Goal: Information Seeking & Learning: Learn about a topic

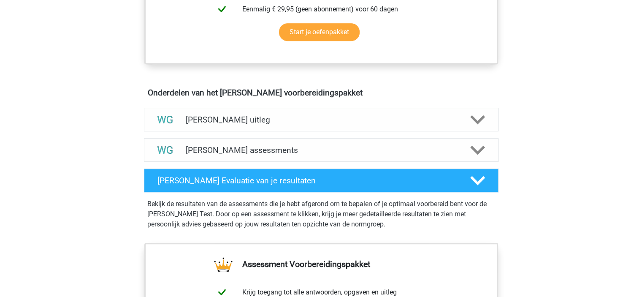
scroll to position [422, 0]
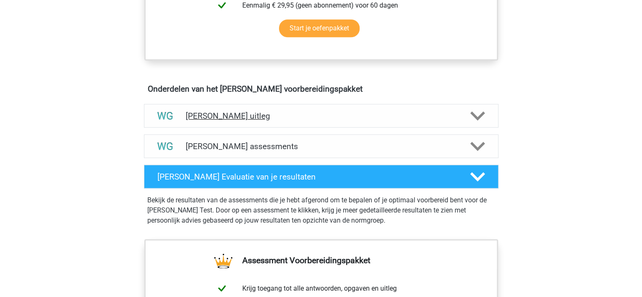
click at [461, 114] on div "[PERSON_NAME] uitleg" at bounding box center [321, 116] width 284 height 10
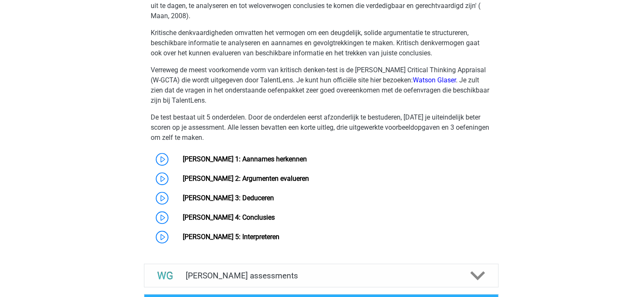
scroll to position [606, 0]
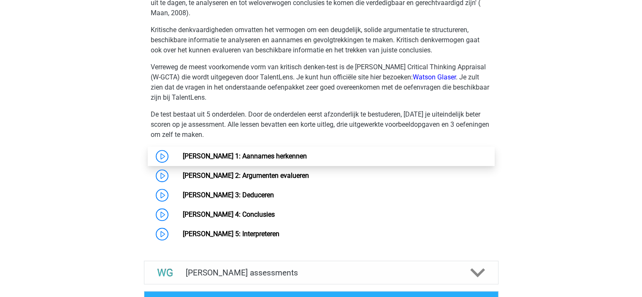
click at [272, 152] on link "[PERSON_NAME] 1: Aannames herkennen" at bounding box center [245, 156] width 124 height 8
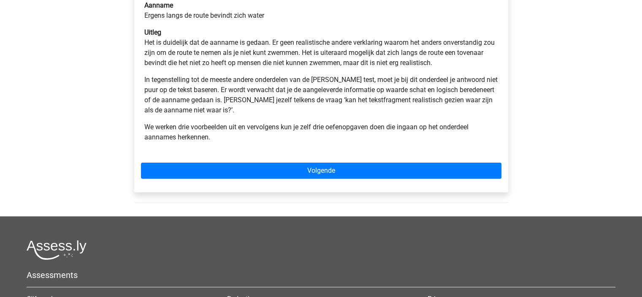
scroll to position [235, 0]
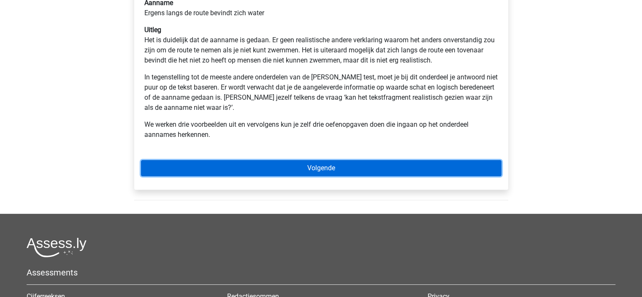
click at [302, 167] on link "Volgende" at bounding box center [321, 168] width 361 height 16
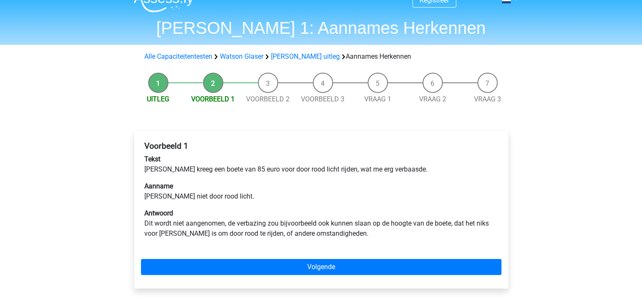
scroll to position [15, 0]
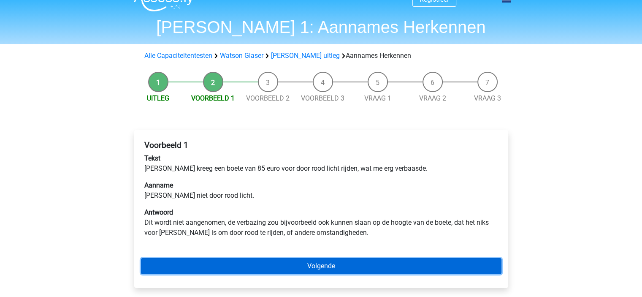
click at [241, 264] on link "Volgende" at bounding box center [321, 266] width 361 height 16
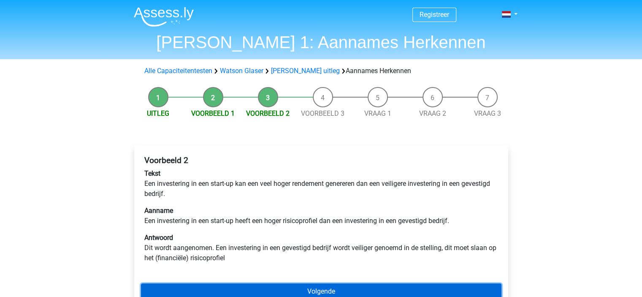
click at [277, 284] on link "Volgende" at bounding box center [321, 291] width 361 height 16
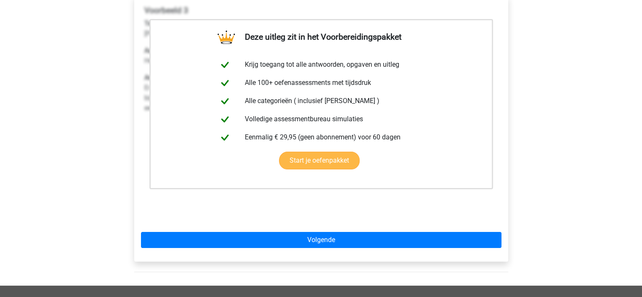
scroll to position [150, 0]
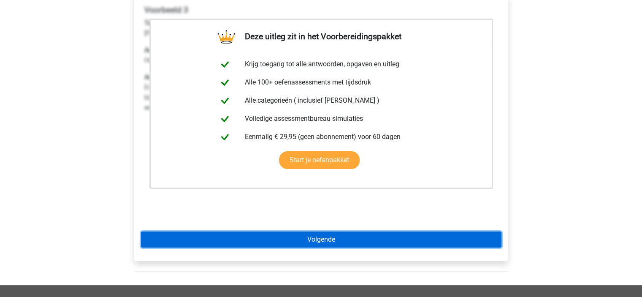
click at [336, 241] on link "Volgende" at bounding box center [321, 239] width 361 height 16
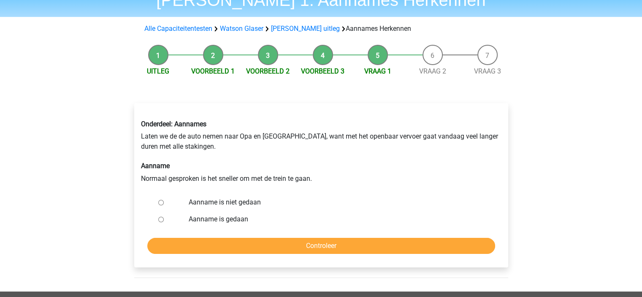
scroll to position [43, 0]
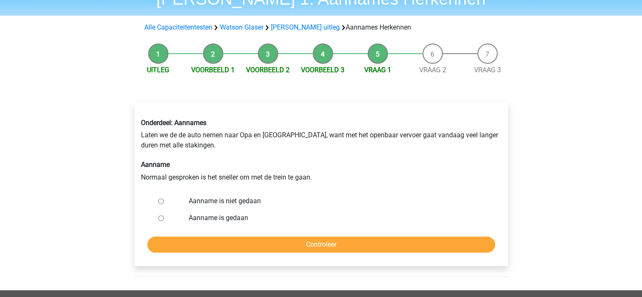
click at [163, 201] on input "Aanname is niet gedaan" at bounding box center [160, 200] width 5 height 5
radio input "true"
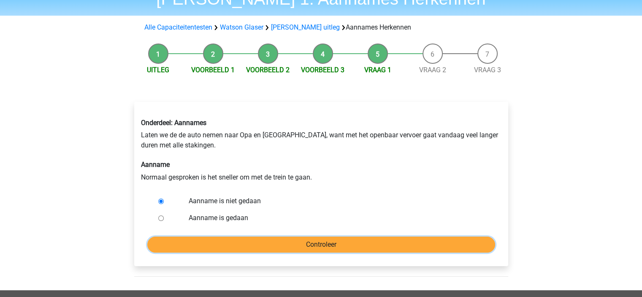
click at [306, 244] on input "Controleer" at bounding box center [321, 244] width 348 height 16
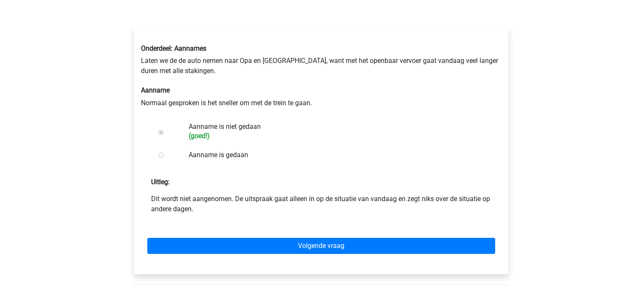
scroll to position [119, 0]
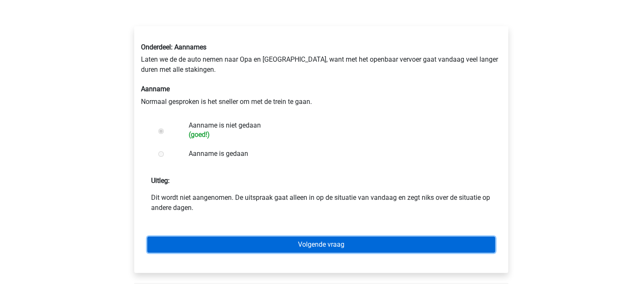
click at [285, 248] on link "Volgende vraag" at bounding box center [321, 244] width 348 height 16
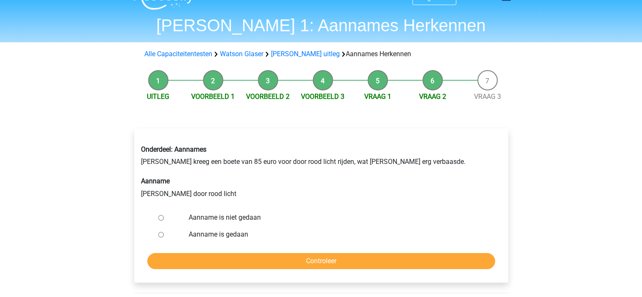
scroll to position [10, 0]
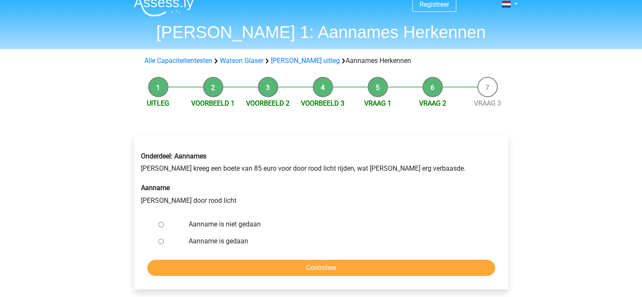
click at [160, 224] on input "Aanname is niet gedaan" at bounding box center [160, 224] width 5 height 5
radio input "true"
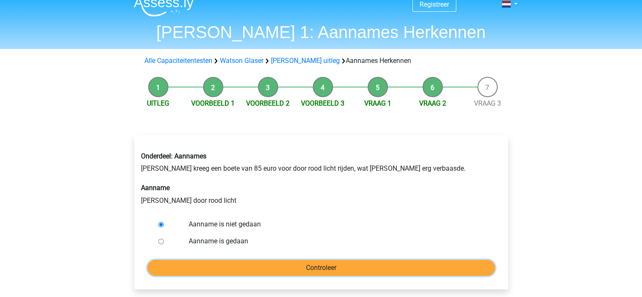
click at [240, 266] on input "Controleer" at bounding box center [321, 268] width 348 height 16
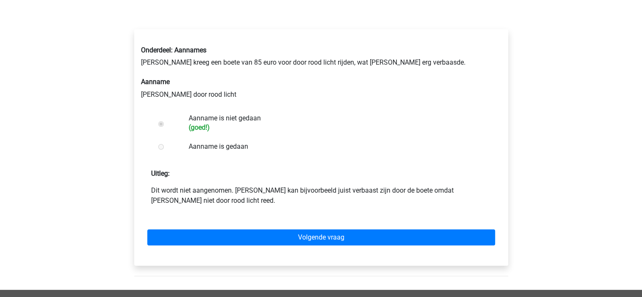
scroll to position [118, 0]
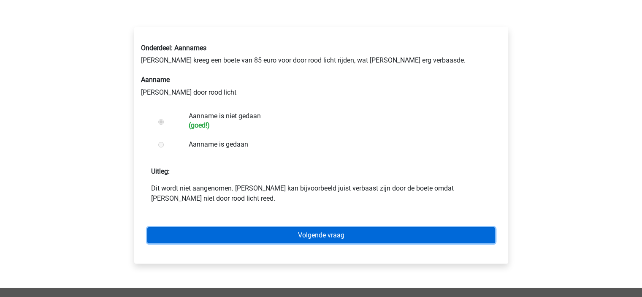
click at [261, 242] on link "Volgende vraag" at bounding box center [321, 235] width 348 height 16
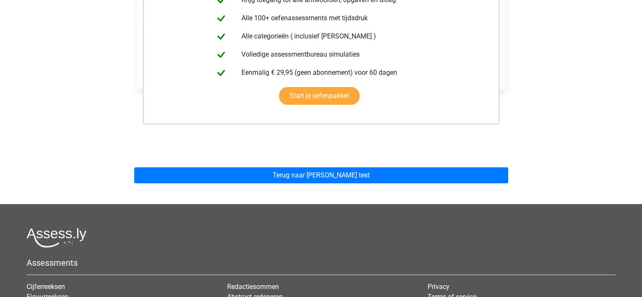
scroll to position [198, 0]
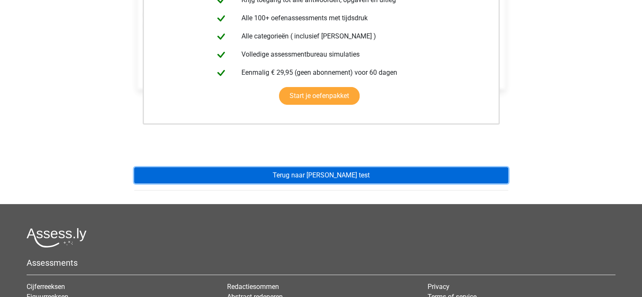
click at [309, 174] on link "Terug naar watson glaser test" at bounding box center [321, 175] width 374 height 16
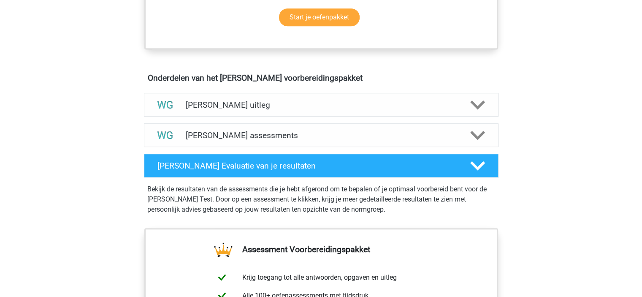
scroll to position [421, 0]
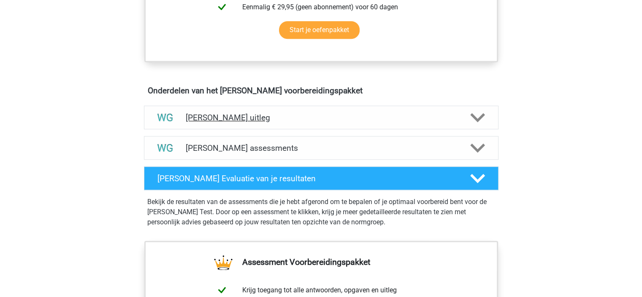
click at [483, 123] on icon at bounding box center [477, 117] width 15 height 15
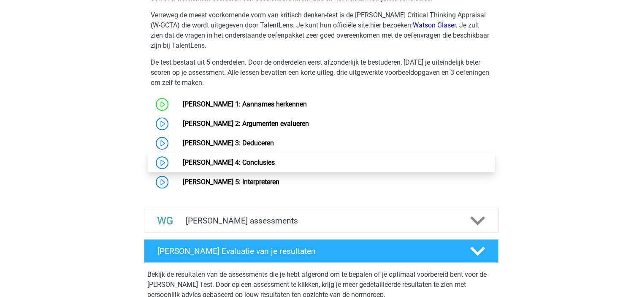
scroll to position [658, 0]
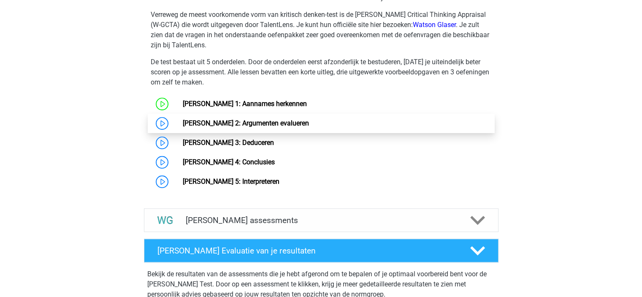
click at [245, 122] on link "[PERSON_NAME] 2: Argumenten evalueren" at bounding box center [246, 123] width 126 height 8
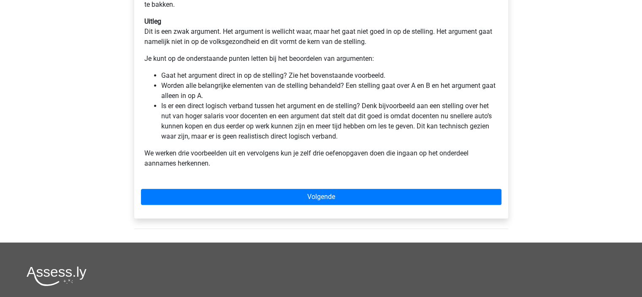
scroll to position [254, 0]
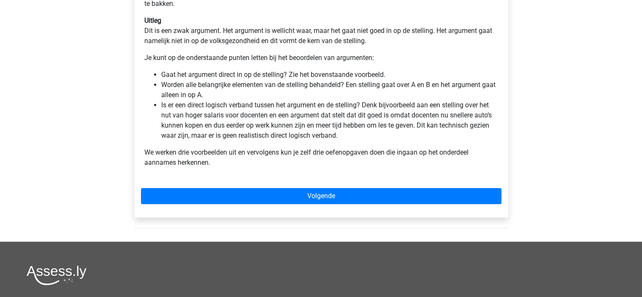
click at [236, 208] on div "[PERSON_NAME] 2: Argumenten evalueren Bij vragen over argumenten krijg je vaak …" at bounding box center [321, 54] width 374 height 326
click at [277, 185] on div "[PERSON_NAME] 2: Argumenten evalueren Bij vragen over argumenten krijg je vaak …" at bounding box center [321, 54] width 374 height 326
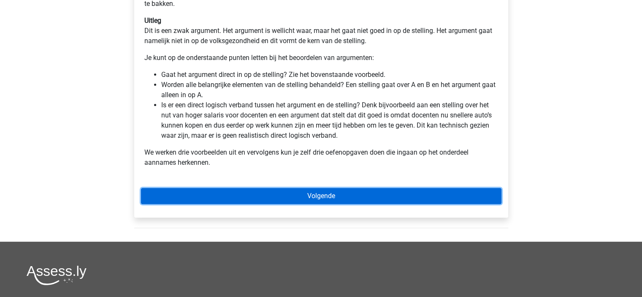
click at [291, 194] on link "Volgende" at bounding box center [321, 196] width 361 height 16
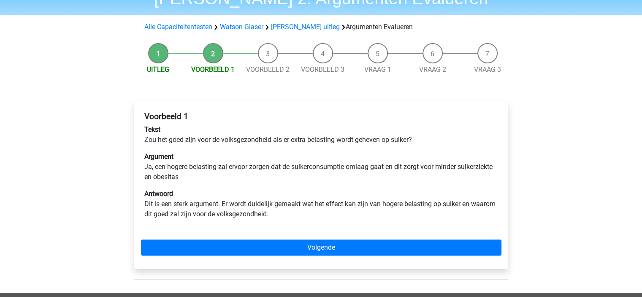
scroll to position [45, 0]
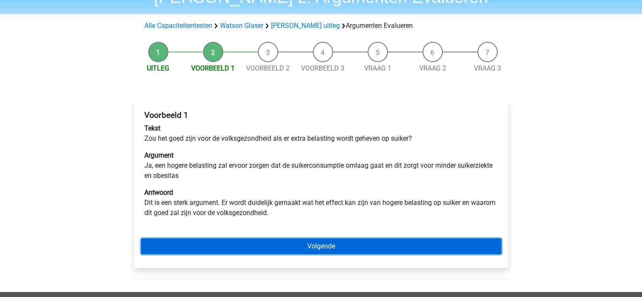
click at [304, 244] on link "Volgende" at bounding box center [321, 246] width 361 height 16
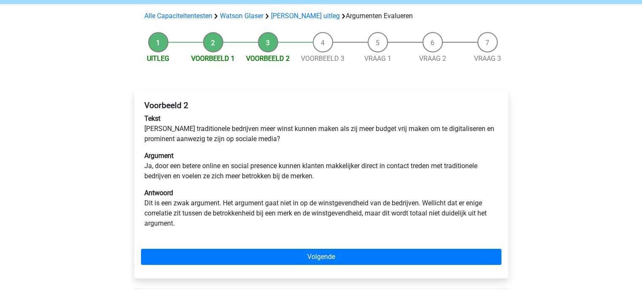
scroll to position [57, 0]
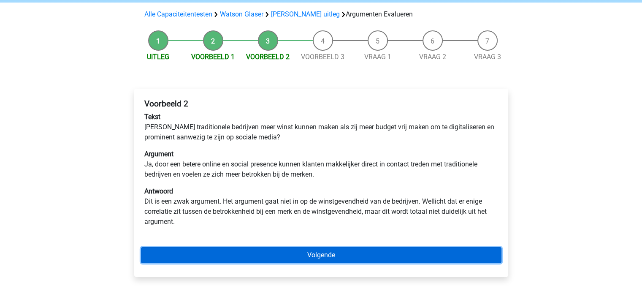
click at [233, 253] on link "Volgende" at bounding box center [321, 255] width 361 height 16
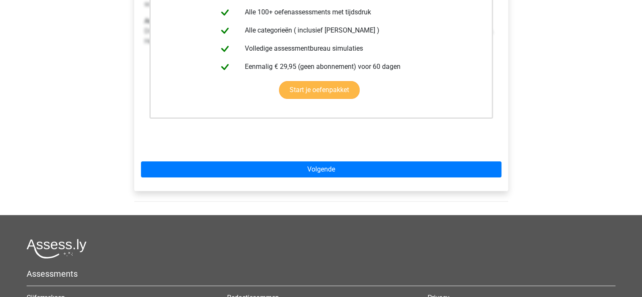
scroll to position [223, 0]
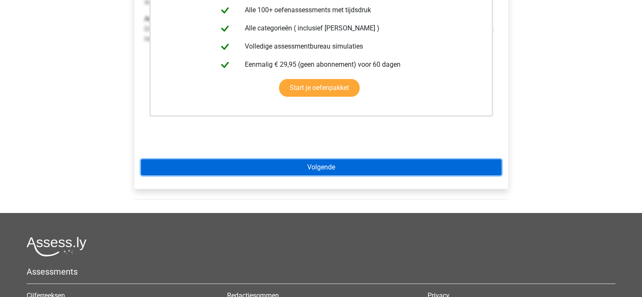
click at [342, 171] on link "Volgende" at bounding box center [321, 167] width 361 height 16
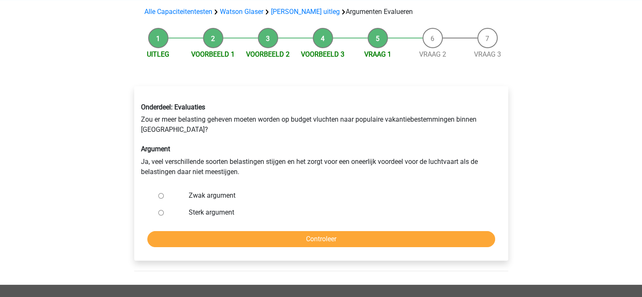
scroll to position [62, 0]
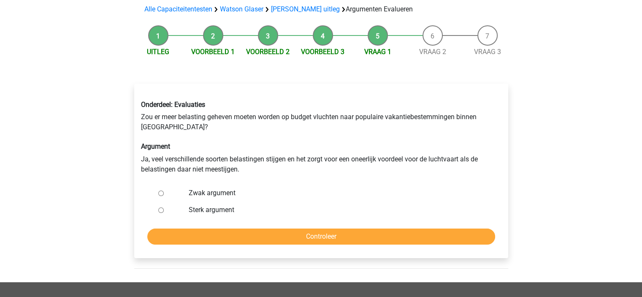
click at [160, 190] on div at bounding box center [169, 193] width 28 height 17
click at [160, 193] on input "Zwak argument" at bounding box center [160, 192] width 5 height 5
radio input "true"
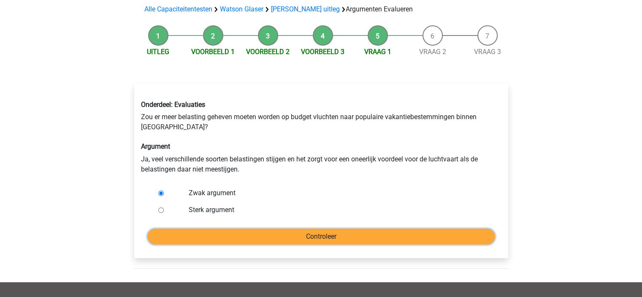
click at [226, 236] on input "Controleer" at bounding box center [321, 236] width 348 height 16
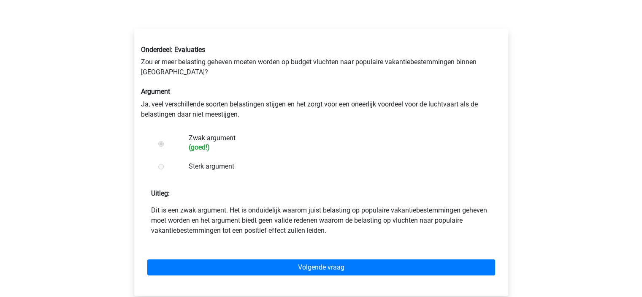
scroll to position [113, 0]
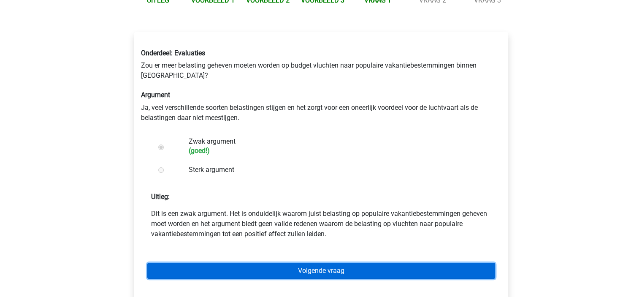
click at [308, 268] on link "Volgende vraag" at bounding box center [321, 271] width 348 height 16
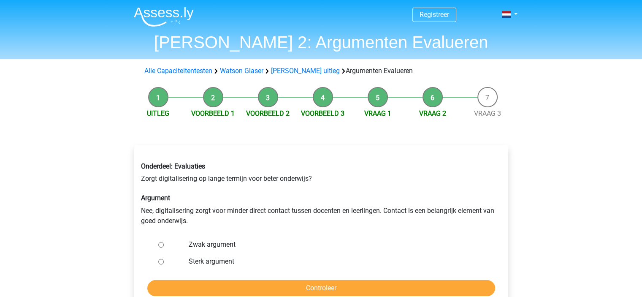
scroll to position [30, 0]
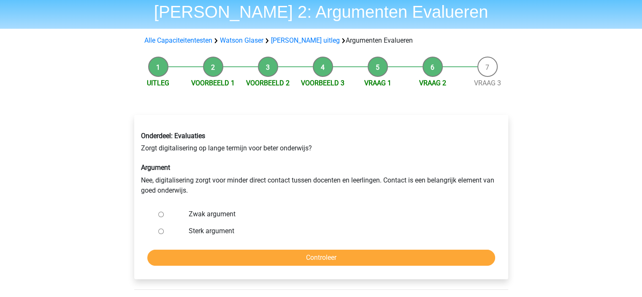
click at [162, 229] on input "Sterk argument" at bounding box center [160, 230] width 5 height 5
radio input "true"
click at [197, 247] on form "Zwak argument Sterk argument Controleer" at bounding box center [321, 236] width 361 height 60
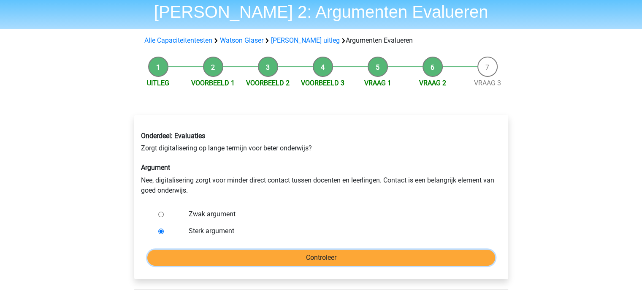
click at [202, 252] on input "Controleer" at bounding box center [321, 258] width 348 height 16
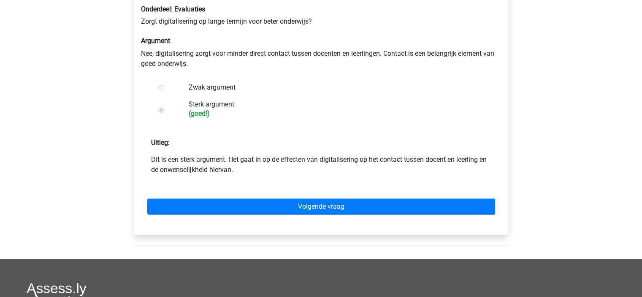
scroll to position [159, 0]
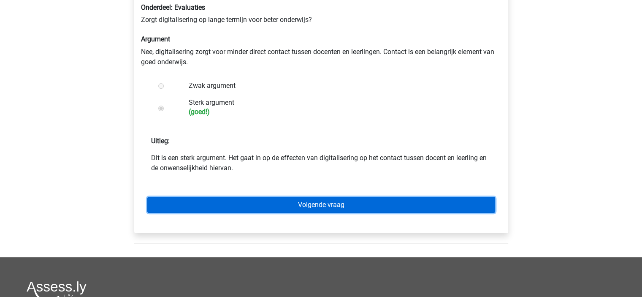
click at [347, 198] on link "Volgende vraag" at bounding box center [321, 205] width 348 height 16
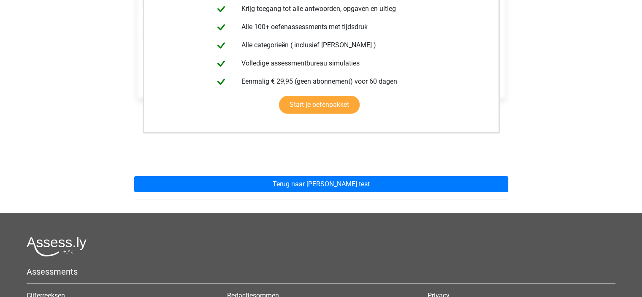
scroll to position [192, 0]
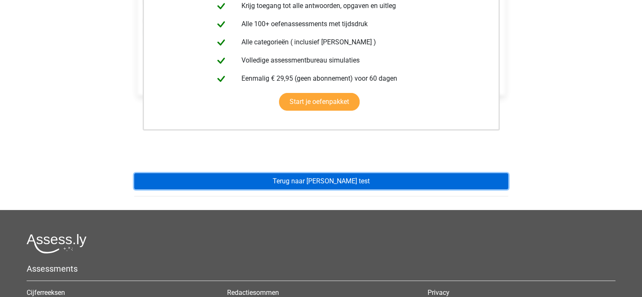
click at [364, 184] on link "Terug naar [PERSON_NAME] test" at bounding box center [321, 181] width 374 height 16
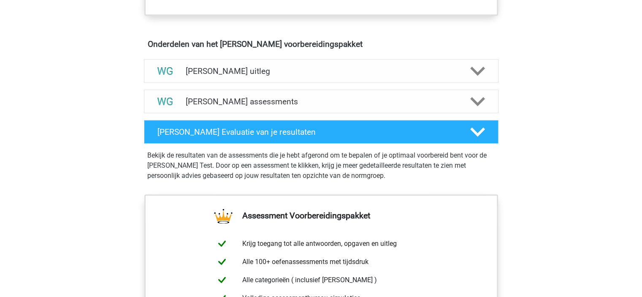
scroll to position [434, 0]
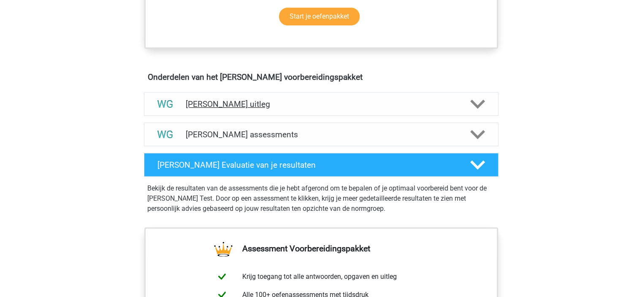
click at [424, 105] on h4 "[PERSON_NAME] uitleg" at bounding box center [321, 104] width 271 height 10
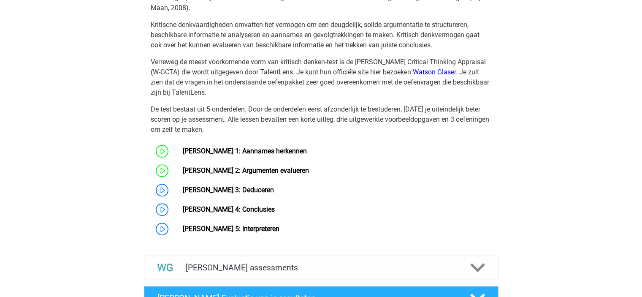
scroll to position [612, 0]
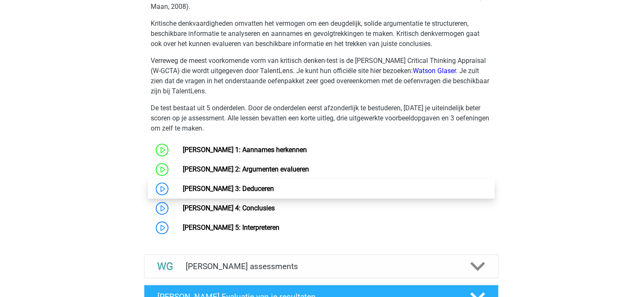
click at [236, 189] on link "[PERSON_NAME] 3: Deduceren" at bounding box center [228, 189] width 91 height 8
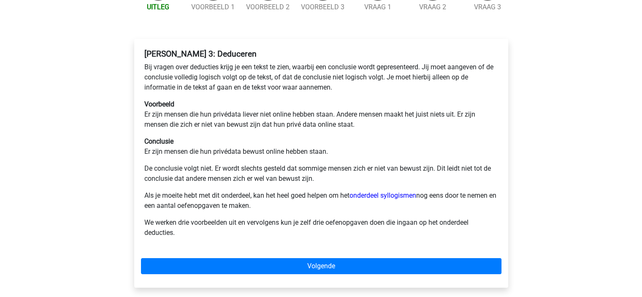
scroll to position [106, 0]
click at [211, 99] on p "Voorbeeld Er zijn mensen die hun privédata liever niet online hebben staan. And…" at bounding box center [321, 114] width 354 height 30
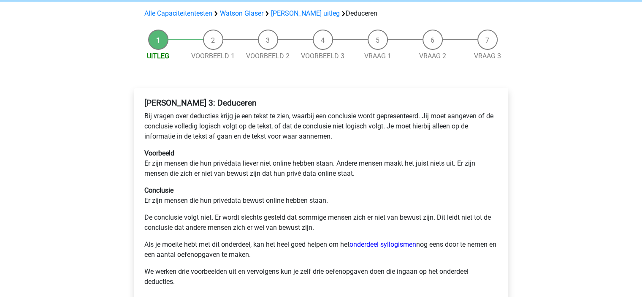
scroll to position [48, 0]
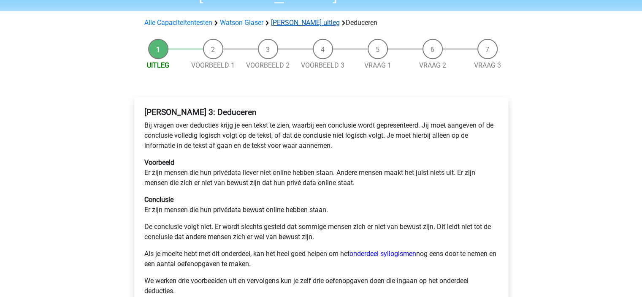
click at [299, 19] on link "[PERSON_NAME] uitleg" at bounding box center [305, 23] width 69 height 8
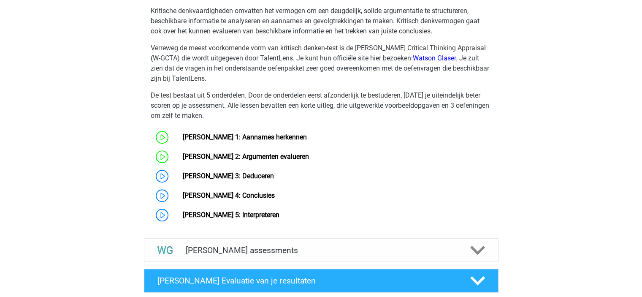
scroll to position [627, 0]
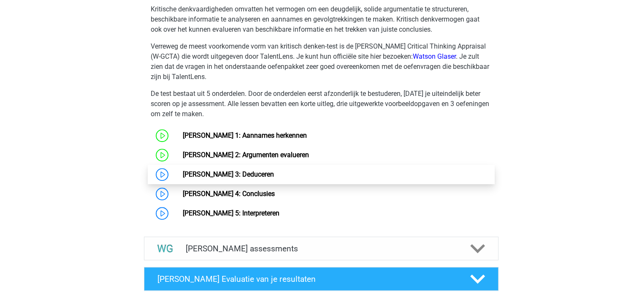
click at [262, 176] on link "[PERSON_NAME] 3: Deduceren" at bounding box center [228, 174] width 91 height 8
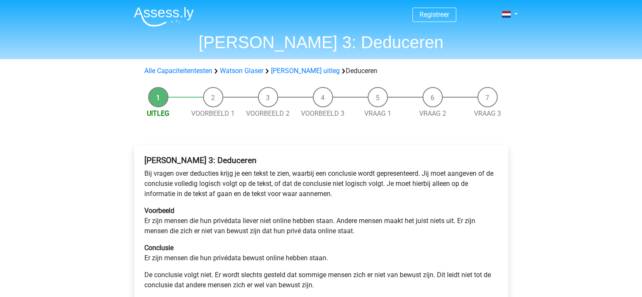
scroll to position [199, 0]
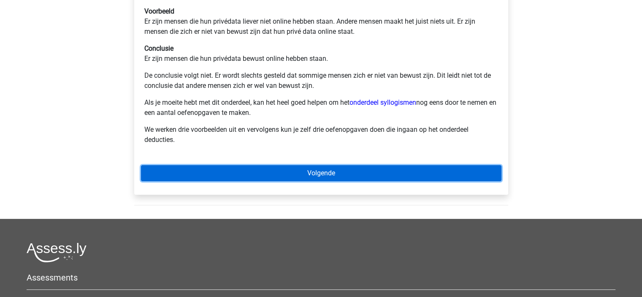
click at [262, 176] on link "Volgende" at bounding box center [321, 173] width 361 height 16
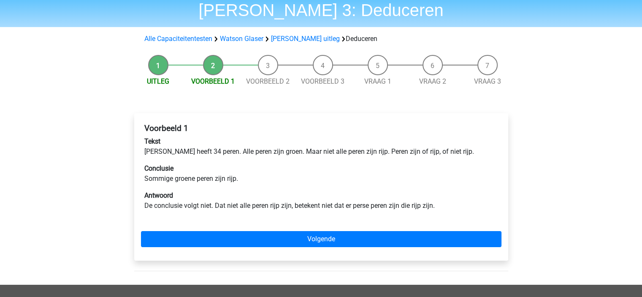
scroll to position [33, 0]
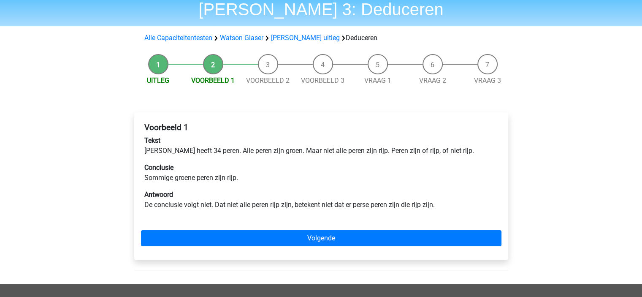
click at [160, 67] on li "Uitleg" at bounding box center [158, 70] width 55 height 32
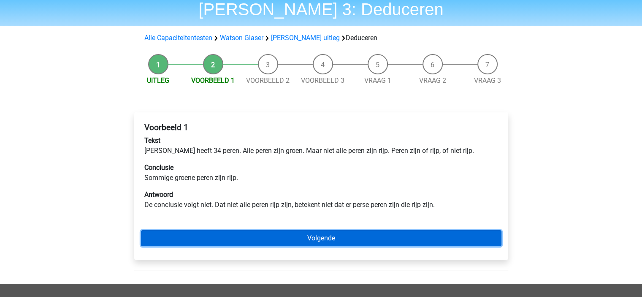
click at [383, 235] on link "Volgende" at bounding box center [321, 238] width 361 height 16
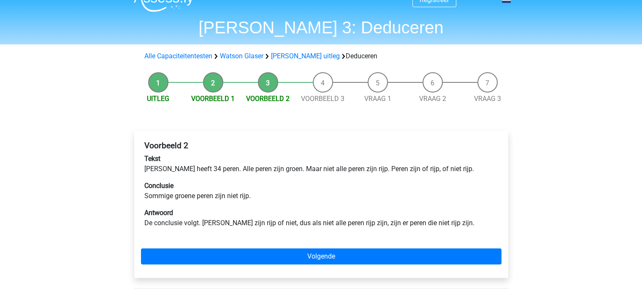
scroll to position [15, 0]
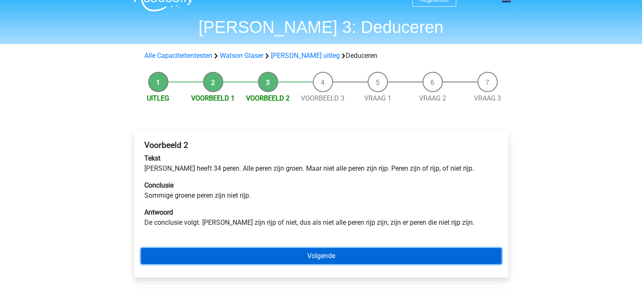
click at [388, 252] on link "Volgende" at bounding box center [321, 256] width 361 height 16
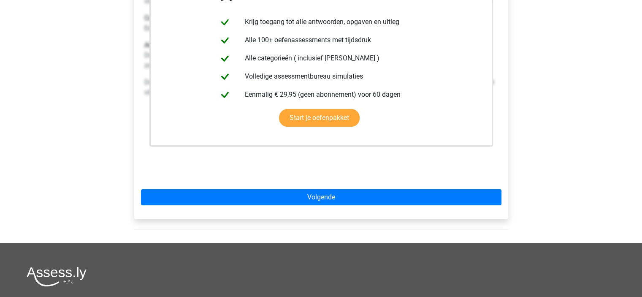
scroll to position [193, 0]
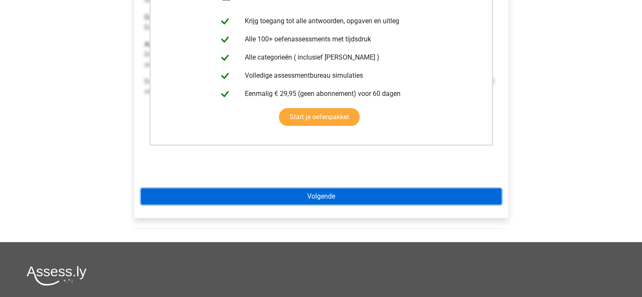
click at [366, 197] on link "Volgende" at bounding box center [321, 196] width 361 height 16
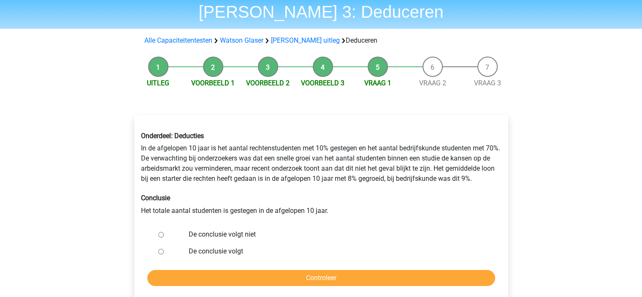
scroll to position [35, 0]
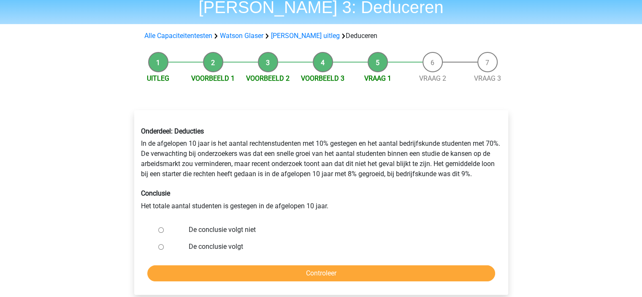
click at [161, 232] on input "De conclusie volgt niet" at bounding box center [160, 229] width 5 height 5
radio input "true"
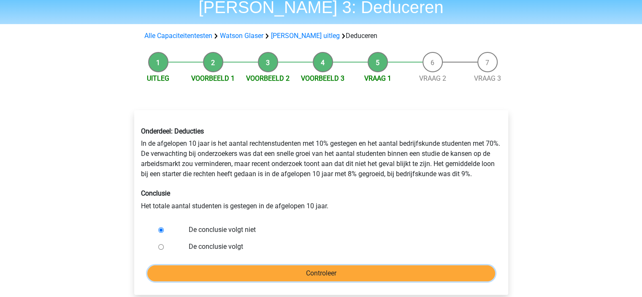
click at [255, 268] on input "Controleer" at bounding box center [321, 273] width 348 height 16
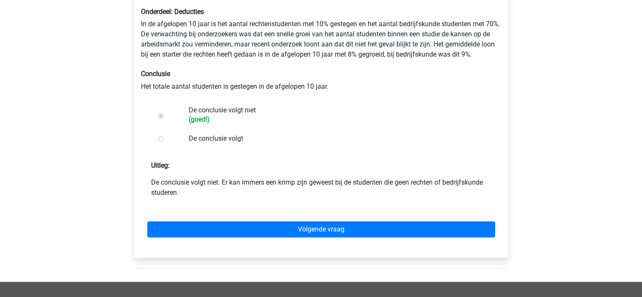
scroll to position [164, 0]
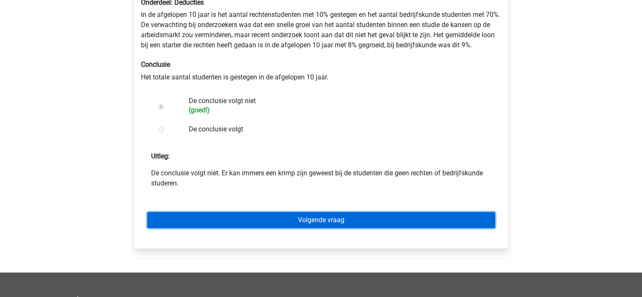
click at [385, 220] on link "Volgende vraag" at bounding box center [321, 220] width 348 height 16
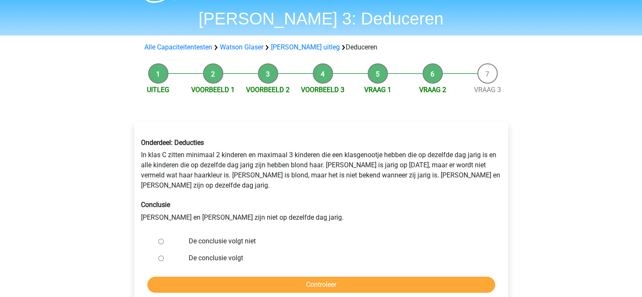
scroll to position [25, 0]
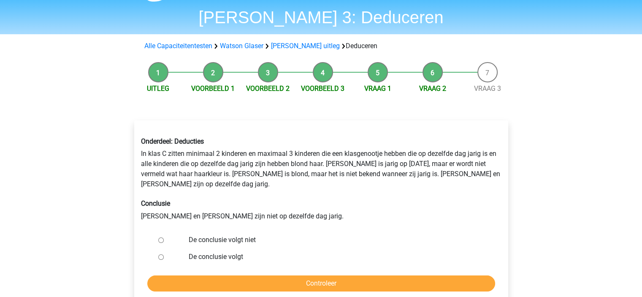
click at [160, 237] on input "De conclusie volgt niet" at bounding box center [160, 239] width 5 height 5
radio input "true"
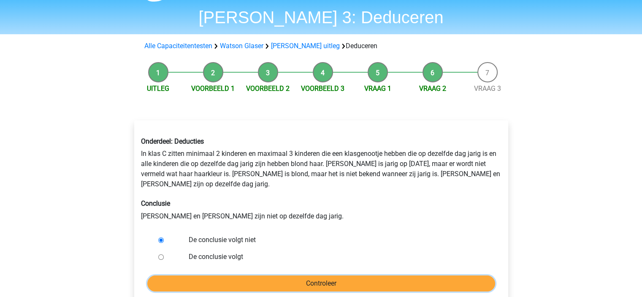
click at [366, 278] on input "Controleer" at bounding box center [321, 283] width 348 height 16
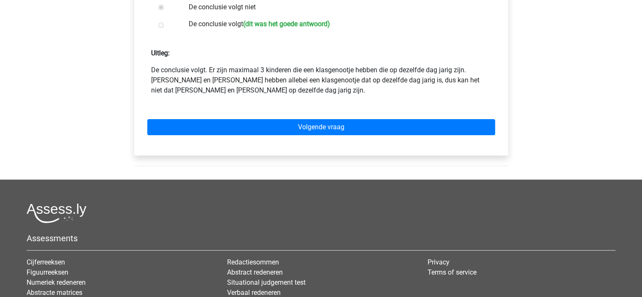
scroll to position [258, 0]
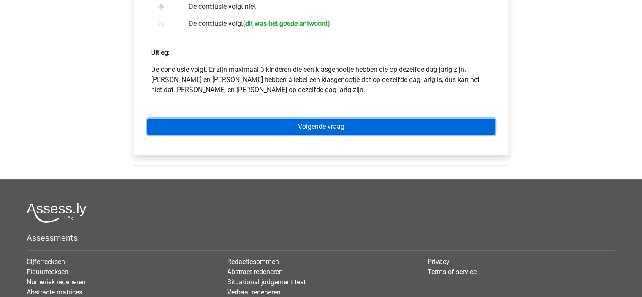
click at [306, 122] on link "Volgende vraag" at bounding box center [321, 127] width 348 height 16
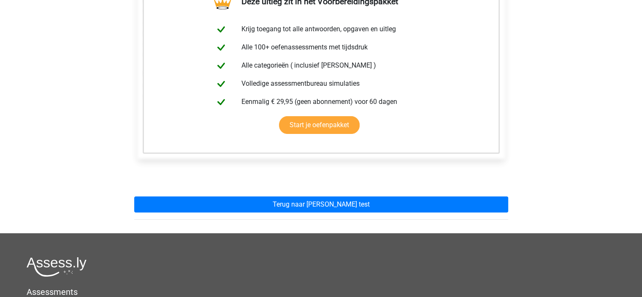
scroll to position [169, 0]
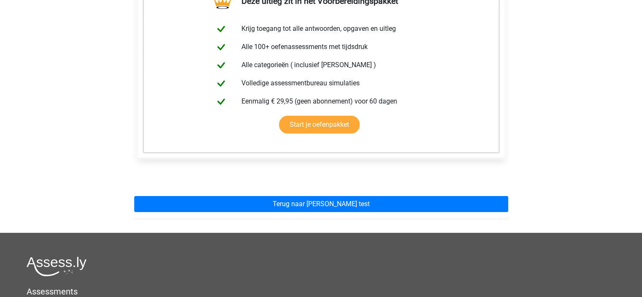
click at [366, 214] on div "Deze uitleg zit in het Voorbereidingspakket Krijg toegang tot alle antwoorden, …" at bounding box center [322, 95] width 388 height 273
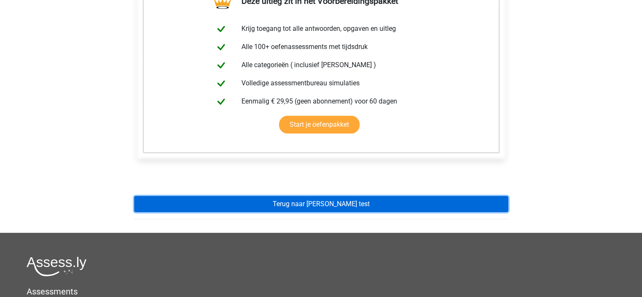
click at [368, 211] on link "Terug naar watson glaser test" at bounding box center [321, 204] width 374 height 16
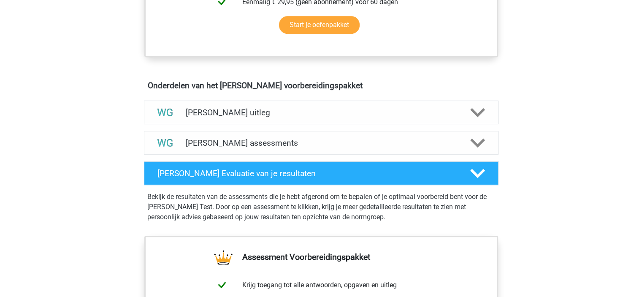
scroll to position [427, 0]
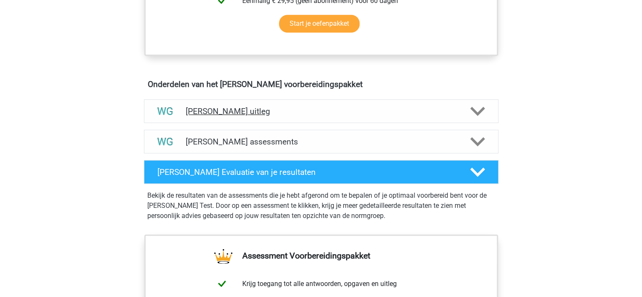
click at [417, 122] on div "[PERSON_NAME] uitleg" at bounding box center [321, 111] width 355 height 24
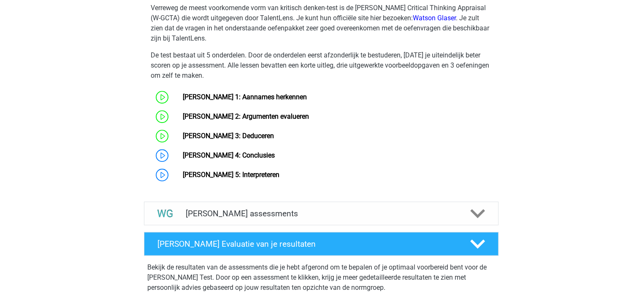
scroll to position [670, 0]
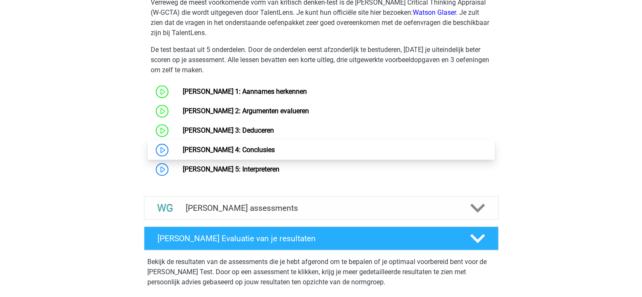
click at [257, 148] on link "[PERSON_NAME] 4: Conclusies" at bounding box center [229, 150] width 92 height 8
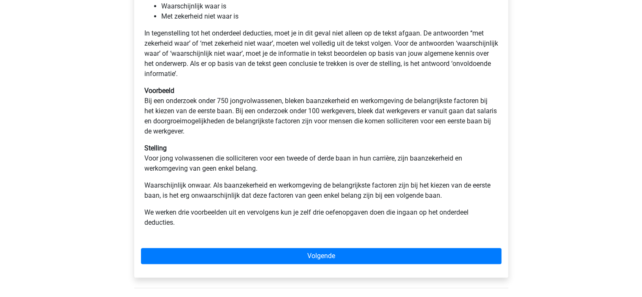
scroll to position [226, 0]
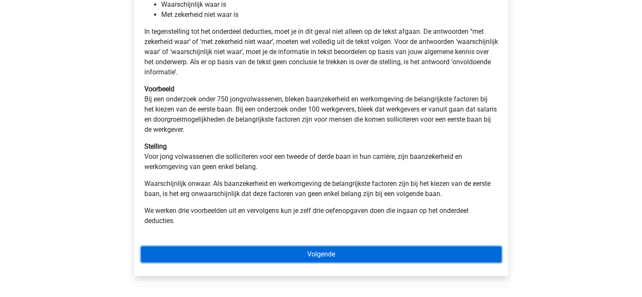
click at [381, 251] on link "Volgende" at bounding box center [321, 254] width 361 height 16
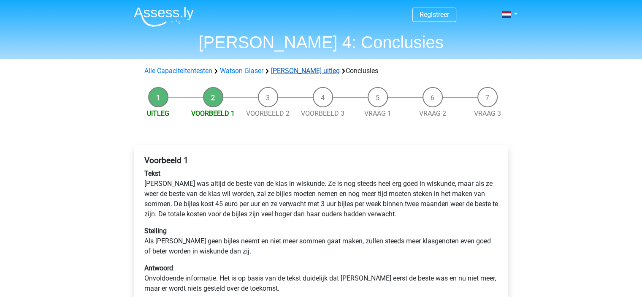
click at [304, 72] on link "[PERSON_NAME] uitleg" at bounding box center [305, 71] width 69 height 8
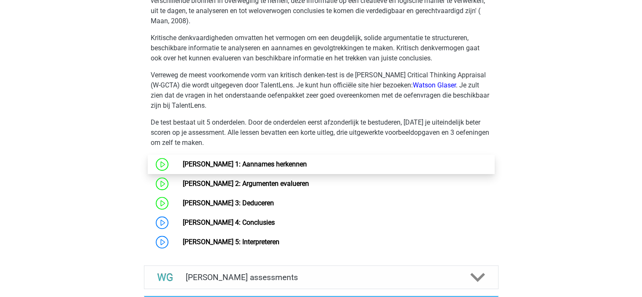
scroll to position [600, 0]
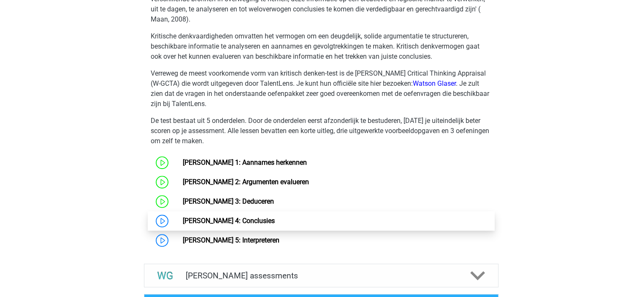
click at [237, 219] on link "[PERSON_NAME] 4: Conclusies" at bounding box center [229, 221] width 92 height 8
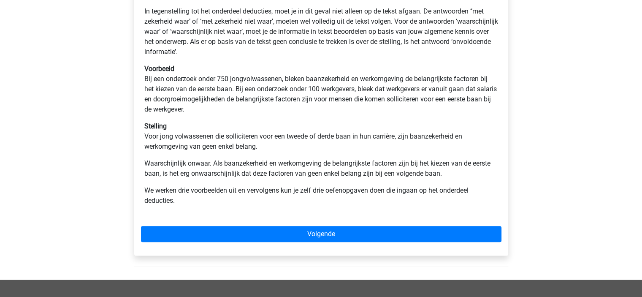
scroll to position [248, 0]
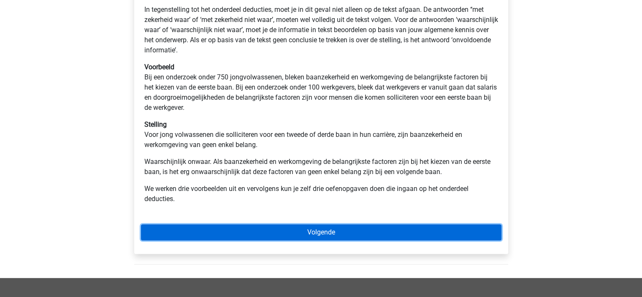
click at [357, 228] on link "Volgende" at bounding box center [321, 232] width 361 height 16
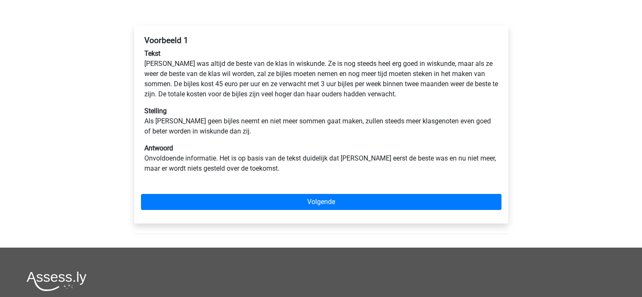
scroll to position [121, 0]
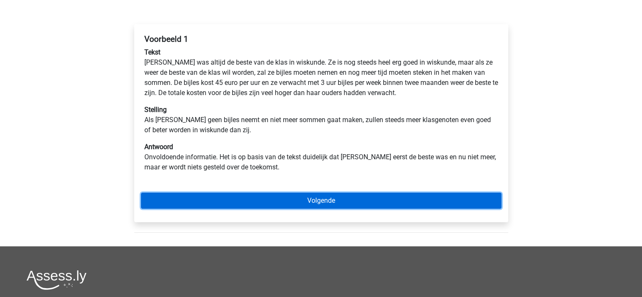
click at [263, 199] on link "Volgende" at bounding box center [321, 201] width 361 height 16
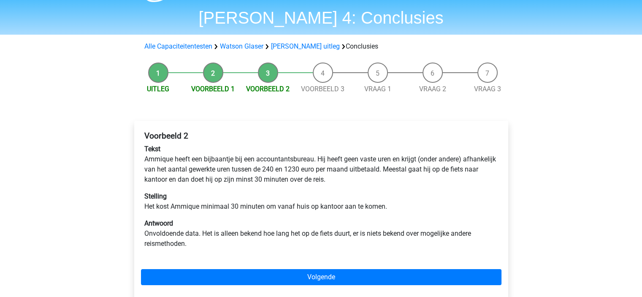
scroll to position [38, 0]
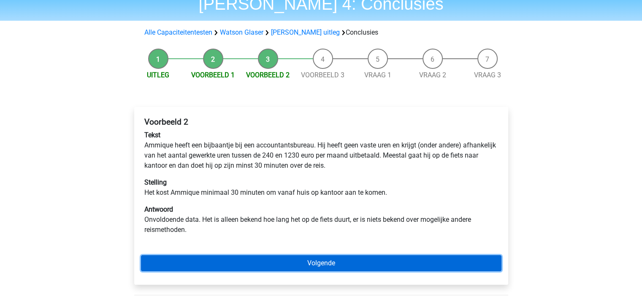
click at [309, 258] on link "Volgende" at bounding box center [321, 263] width 361 height 16
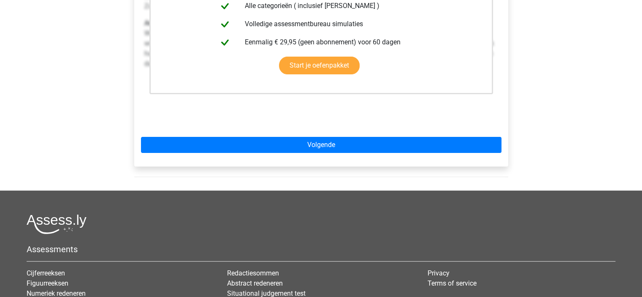
scroll to position [248, 0]
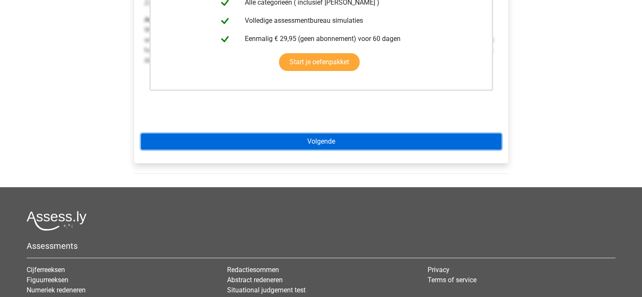
click at [320, 141] on link "Volgende" at bounding box center [321, 141] width 361 height 16
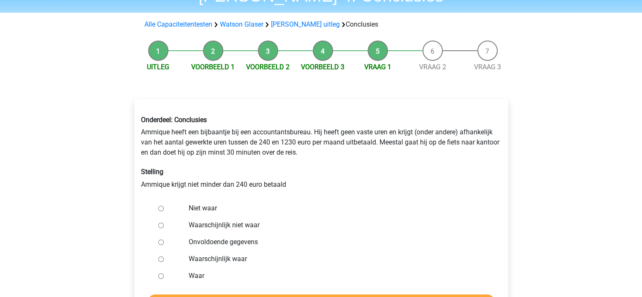
scroll to position [53, 0]
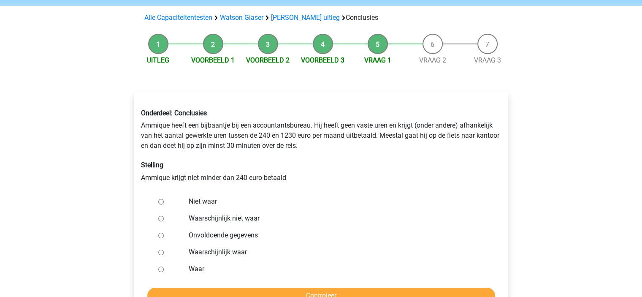
click at [161, 269] on input "Waar" at bounding box center [160, 268] width 5 height 5
radio input "true"
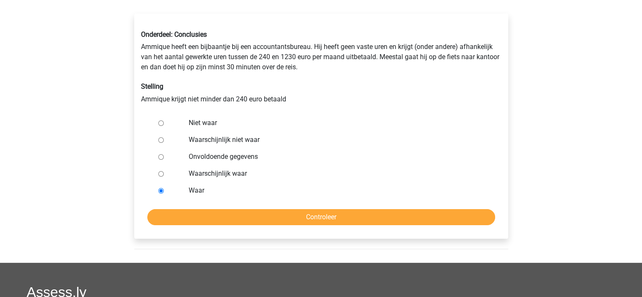
scroll to position [133, 0]
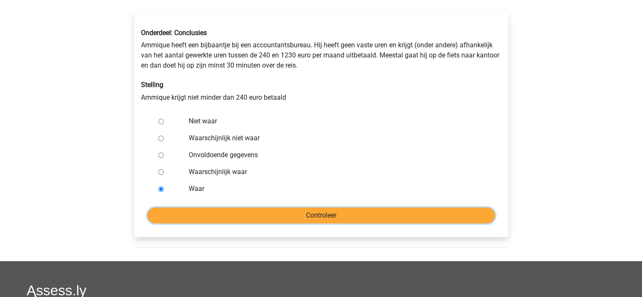
click at [236, 216] on input "Controleer" at bounding box center [321, 215] width 348 height 16
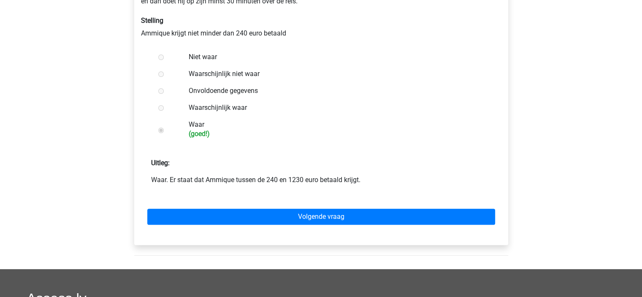
scroll to position [198, 0]
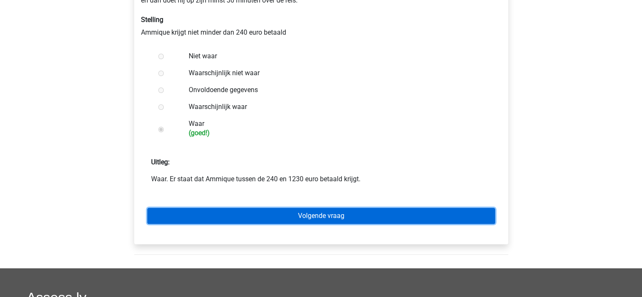
click at [260, 213] on link "Volgende vraag" at bounding box center [321, 216] width 348 height 16
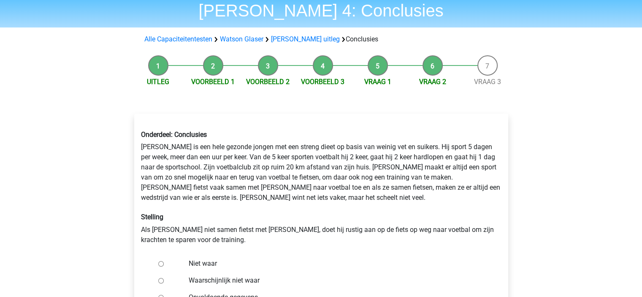
scroll to position [32, 0]
click at [161, 263] on input "Niet waar" at bounding box center [160, 263] width 5 height 5
radio input "true"
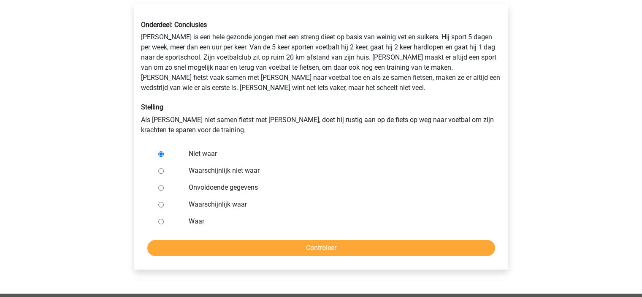
scroll to position [142, 0]
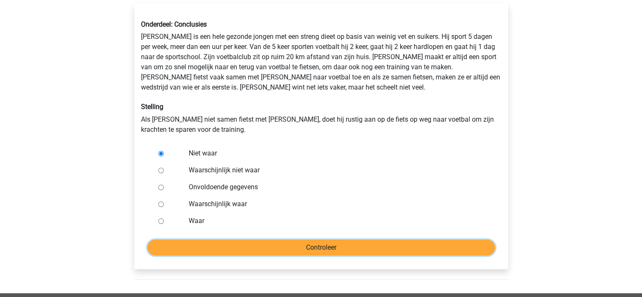
click at [191, 243] on input "Controleer" at bounding box center [321, 247] width 348 height 16
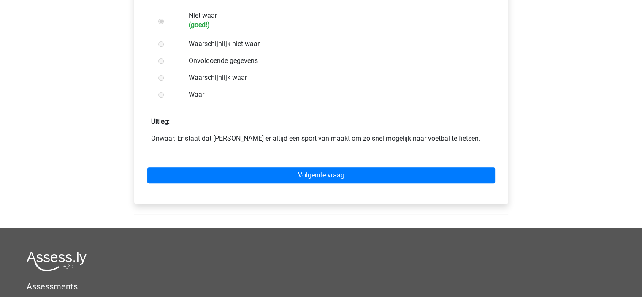
scroll to position [285, 0]
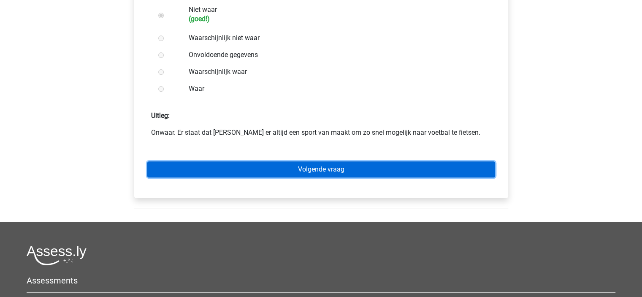
click at [242, 173] on link "Volgende vraag" at bounding box center [321, 169] width 348 height 16
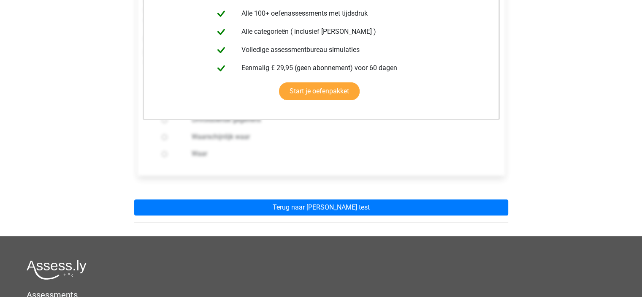
scroll to position [209, 0]
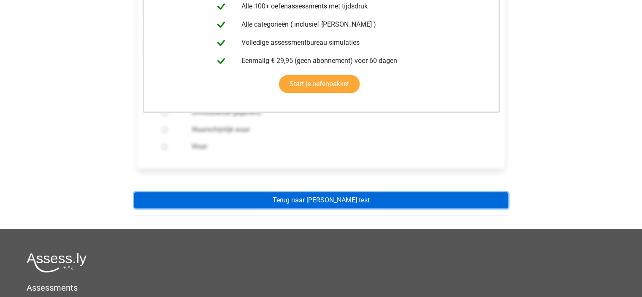
click at [282, 195] on link "Terug naar [PERSON_NAME] test" at bounding box center [321, 200] width 374 height 16
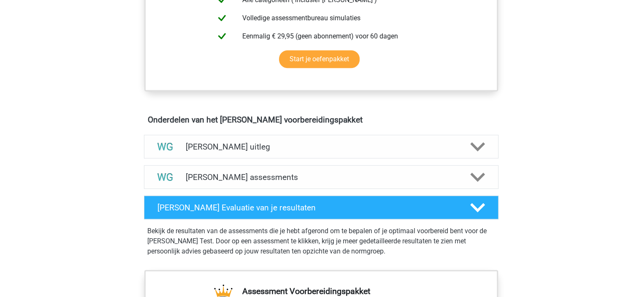
scroll to position [392, 0]
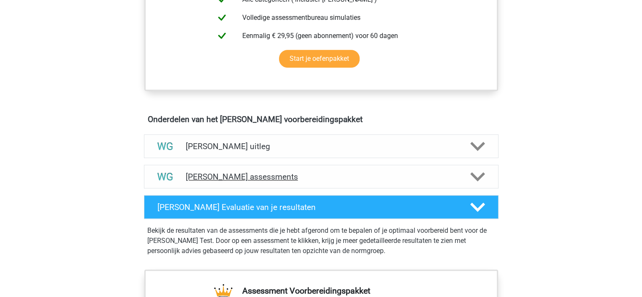
click at [312, 180] on h4 "Watson Glaser assessments" at bounding box center [321, 177] width 271 height 10
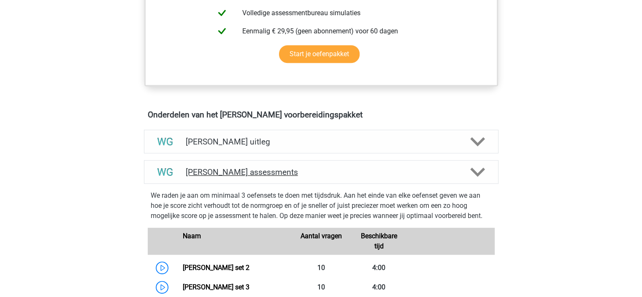
scroll to position [396, 0]
click at [317, 138] on h4 "[PERSON_NAME] uitleg" at bounding box center [321, 142] width 271 height 10
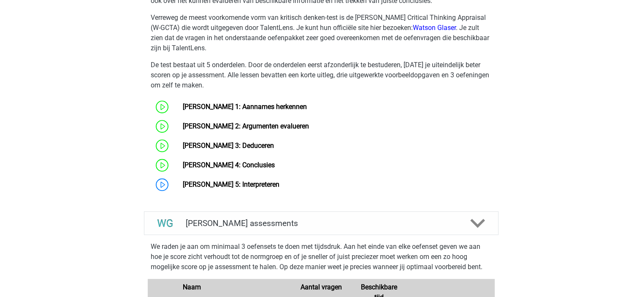
scroll to position [657, 0]
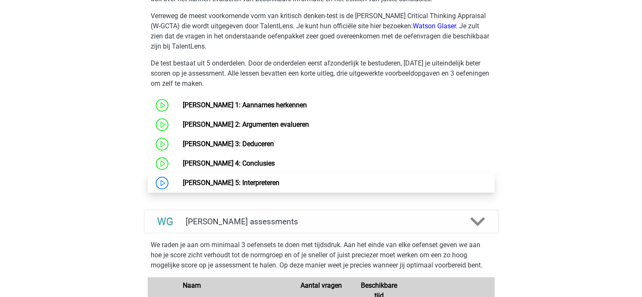
click at [271, 180] on link "[PERSON_NAME] 5: Interpreteren" at bounding box center [231, 183] width 97 height 8
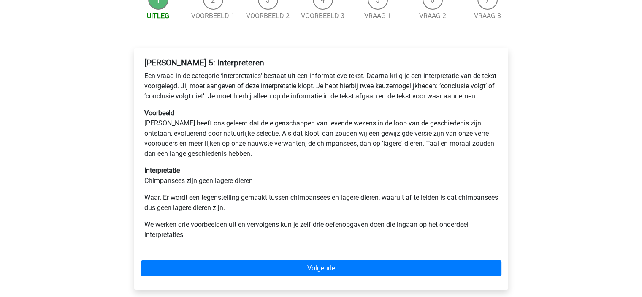
scroll to position [118, 0]
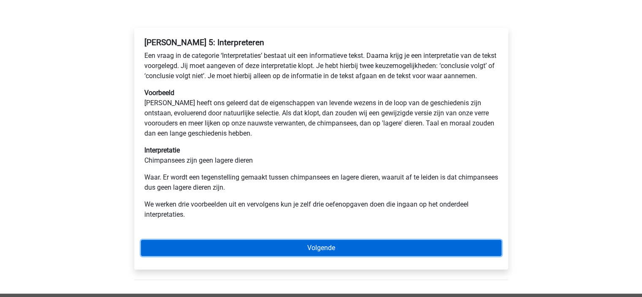
click at [357, 255] on link "Volgende" at bounding box center [321, 248] width 361 height 16
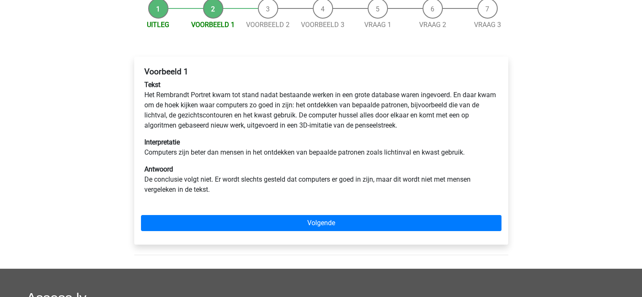
scroll to position [89, 0]
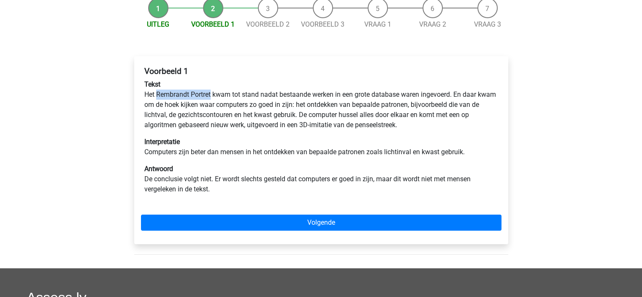
drag, startPoint x: 156, startPoint y: 94, endPoint x: 212, endPoint y: 92, distance: 55.8
click at [212, 92] on p "Tekst Het Rembrandt Portret kwam tot stand nadat bestaande werken in een grote …" at bounding box center [321, 104] width 354 height 51
copy p "Rembrandt Portret"
click at [365, 114] on p "Tekst Het Rembrandt Portret kwam tot stand nadat bestaande werken in een grote …" at bounding box center [321, 104] width 354 height 51
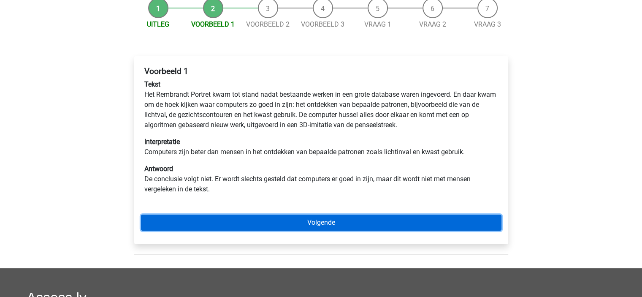
click at [310, 226] on link "Volgende" at bounding box center [321, 222] width 361 height 16
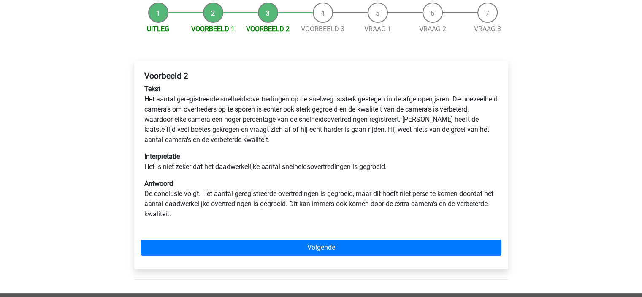
scroll to position [90, 0]
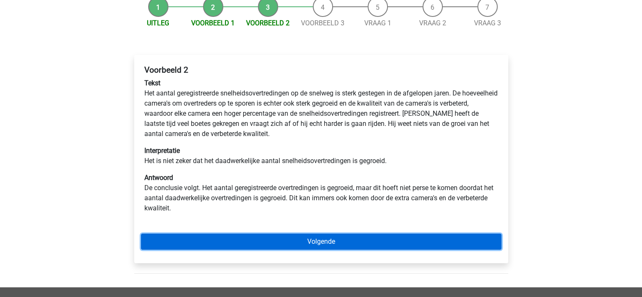
click at [401, 239] on link "Volgende" at bounding box center [321, 241] width 361 height 16
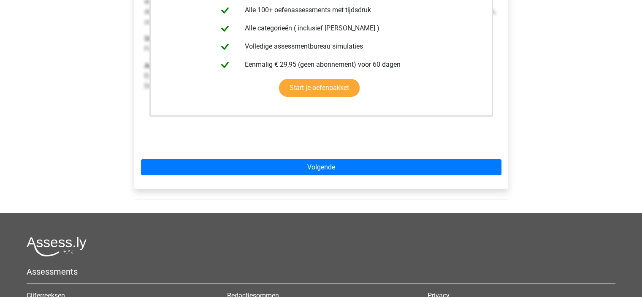
scroll to position [223, 0]
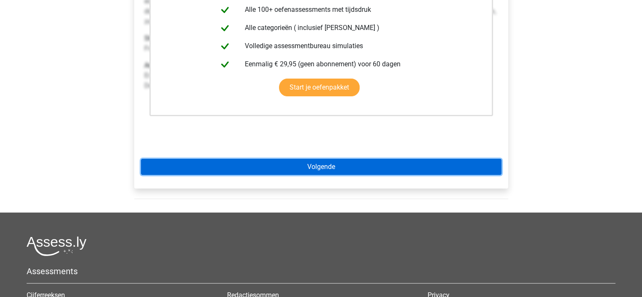
click at [350, 171] on link "Volgende" at bounding box center [321, 167] width 361 height 16
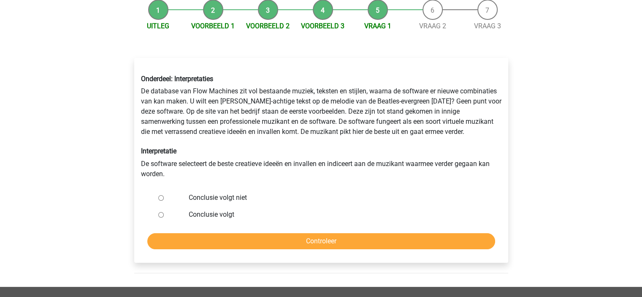
scroll to position [90, 0]
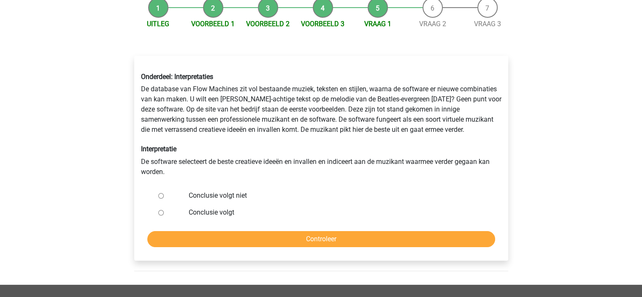
click at [159, 195] on input "Conclusie volgt niet" at bounding box center [160, 195] width 5 height 5
radio input "true"
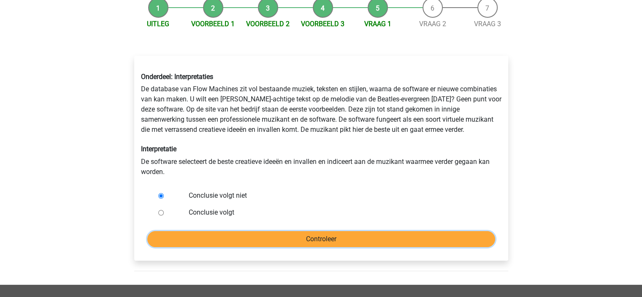
click at [342, 233] on input "Controleer" at bounding box center [321, 239] width 348 height 16
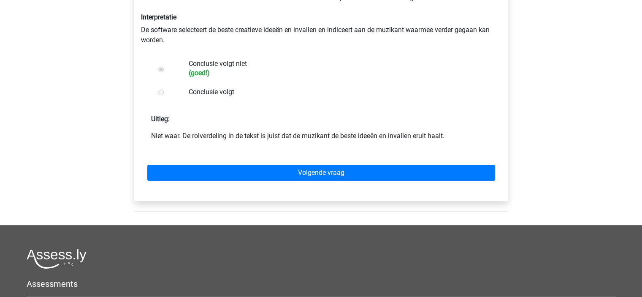
scroll to position [224, 0]
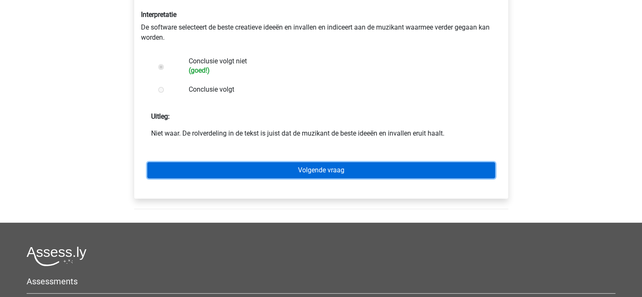
click at [359, 169] on link "Volgende vraag" at bounding box center [321, 170] width 348 height 16
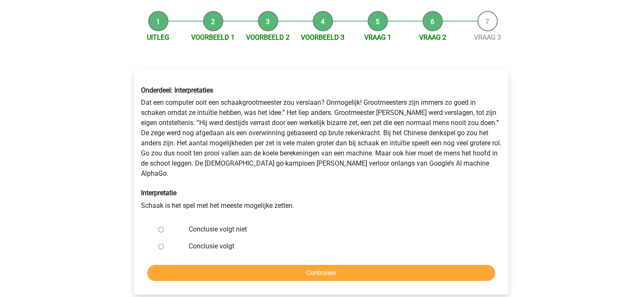
scroll to position [77, 0]
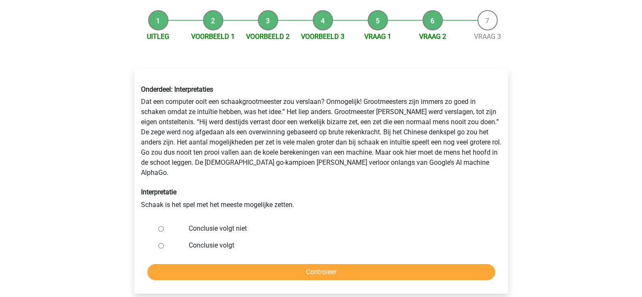
click at [160, 226] on input "Conclusie volgt niet" at bounding box center [160, 228] width 5 height 5
radio input "true"
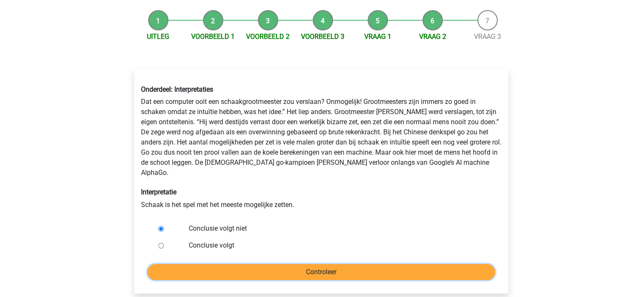
click at [318, 264] on input "Controleer" at bounding box center [321, 272] width 348 height 16
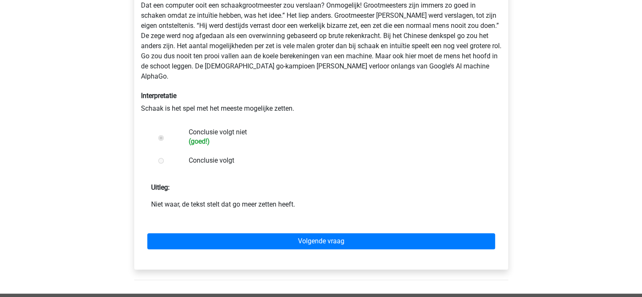
scroll to position [174, 0]
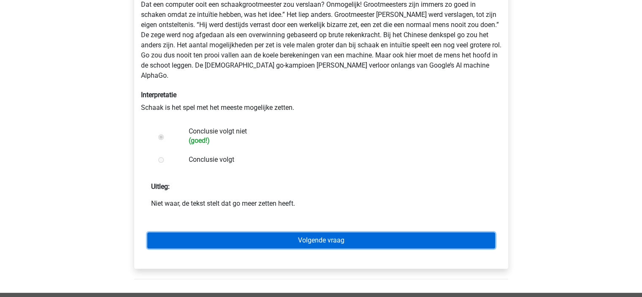
click at [329, 235] on link "Volgende vraag" at bounding box center [321, 240] width 348 height 16
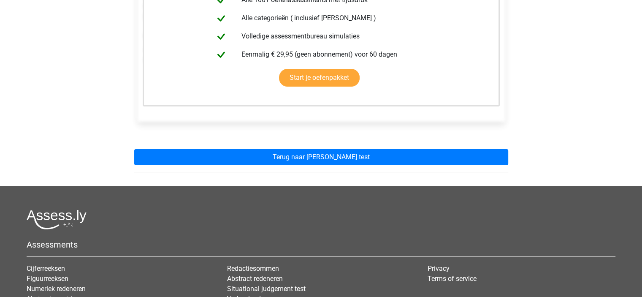
scroll to position [216, 0]
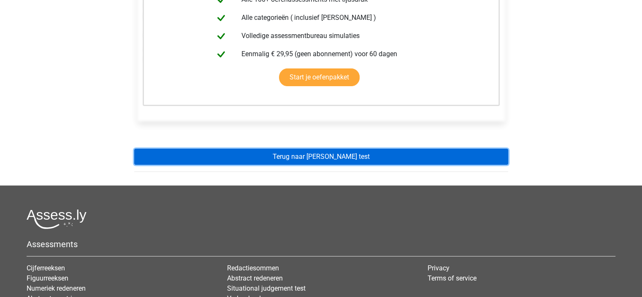
click at [342, 157] on link "Terug naar [PERSON_NAME] test" at bounding box center [321, 157] width 374 height 16
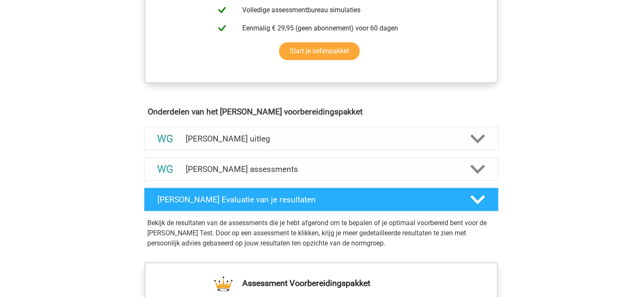
scroll to position [400, 0]
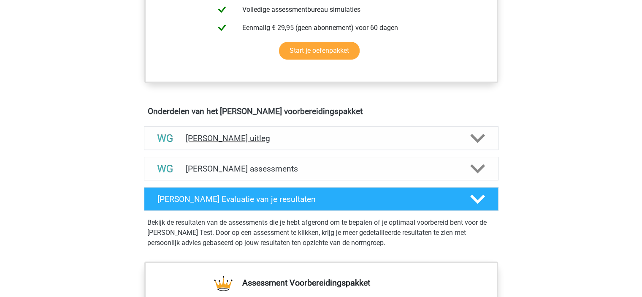
click at [458, 138] on div "[PERSON_NAME] uitleg" at bounding box center [321, 138] width 284 height 10
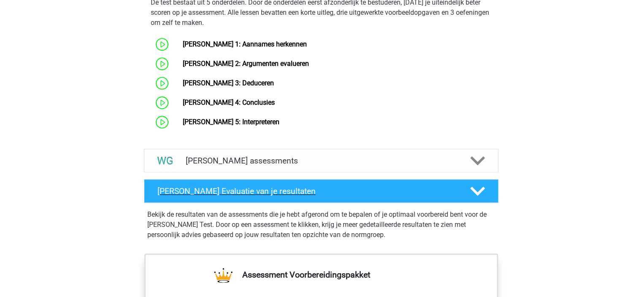
scroll to position [719, 0]
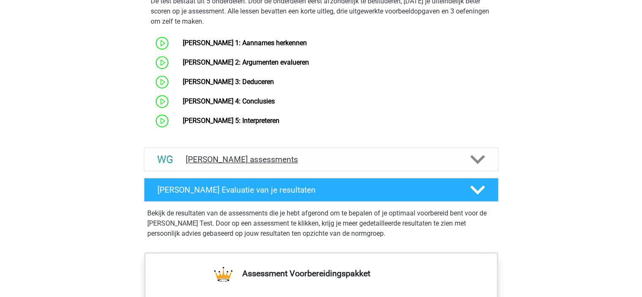
click at [418, 160] on h4 "[PERSON_NAME] assessments" at bounding box center [321, 160] width 271 height 10
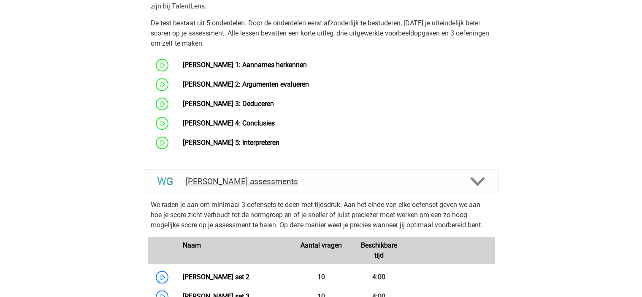
scroll to position [697, 0]
